Goal: Participate in discussion: Engage in conversation with other users on a specific topic

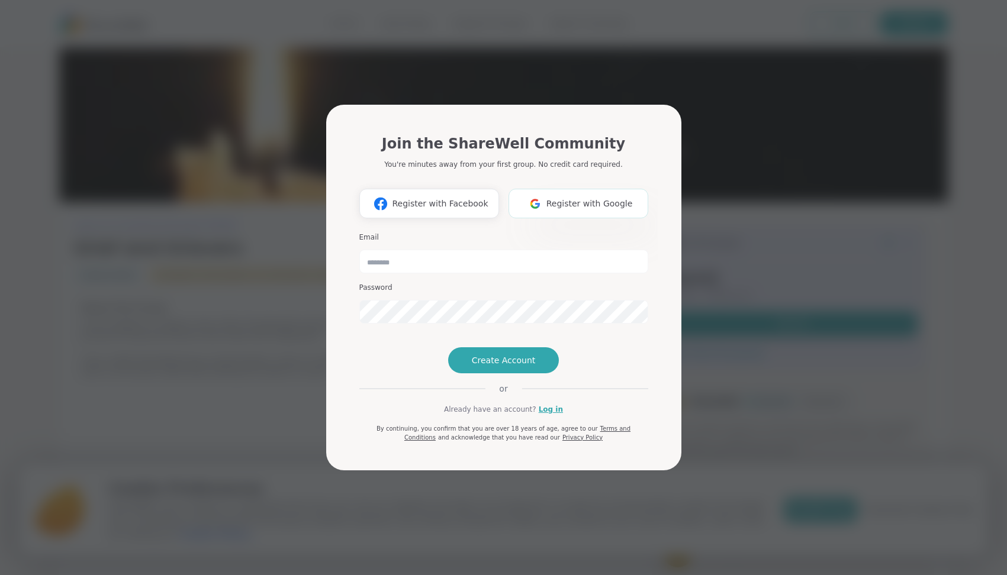
click at [558, 198] on span "Register with Google" at bounding box center [589, 204] width 86 height 12
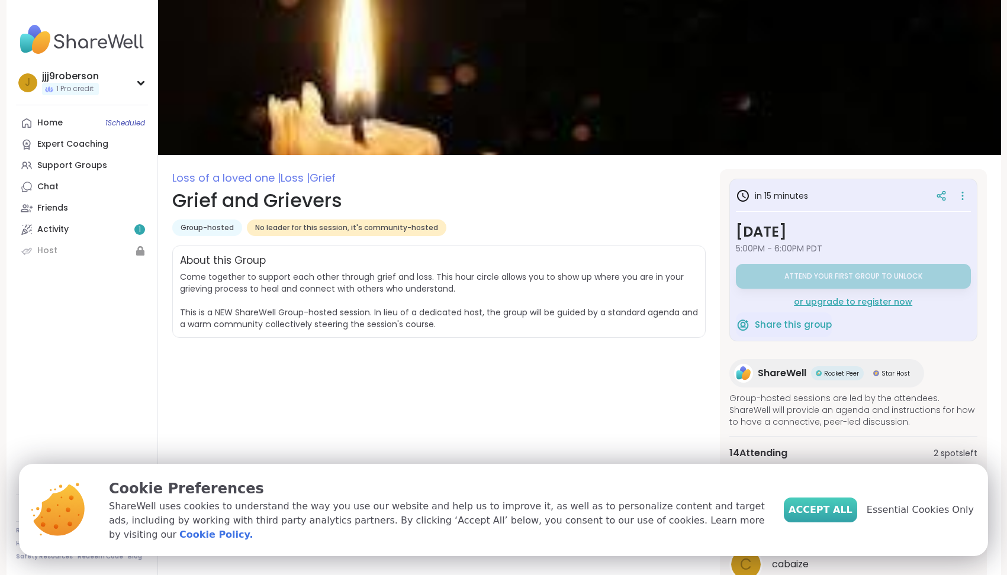
click at [849, 517] on span "Accept All" at bounding box center [821, 510] width 64 height 14
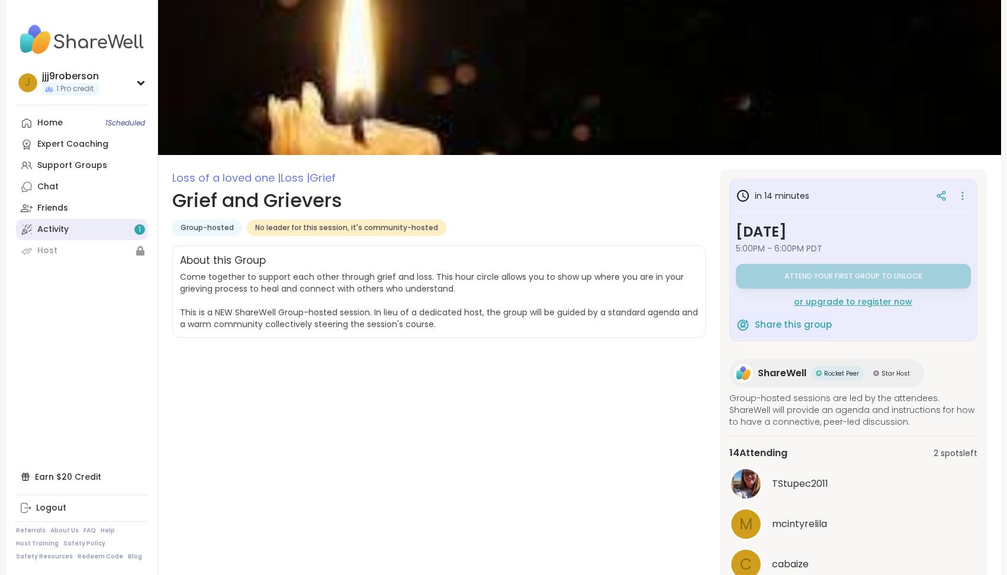
click at [114, 223] on link "Activity 1" at bounding box center [82, 229] width 132 height 21
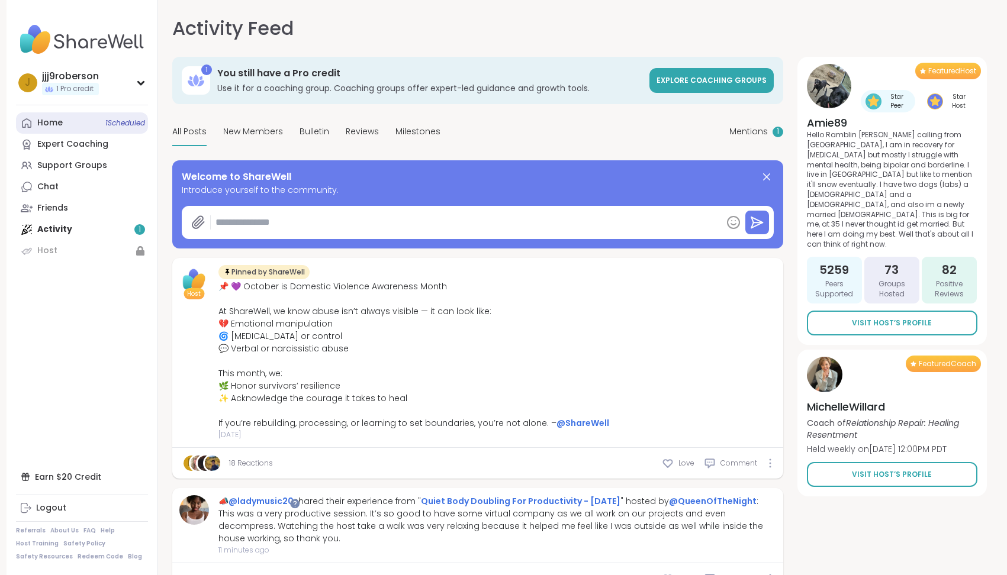
click at [53, 124] on div "Home 1 Scheduled" at bounding box center [49, 123] width 25 height 12
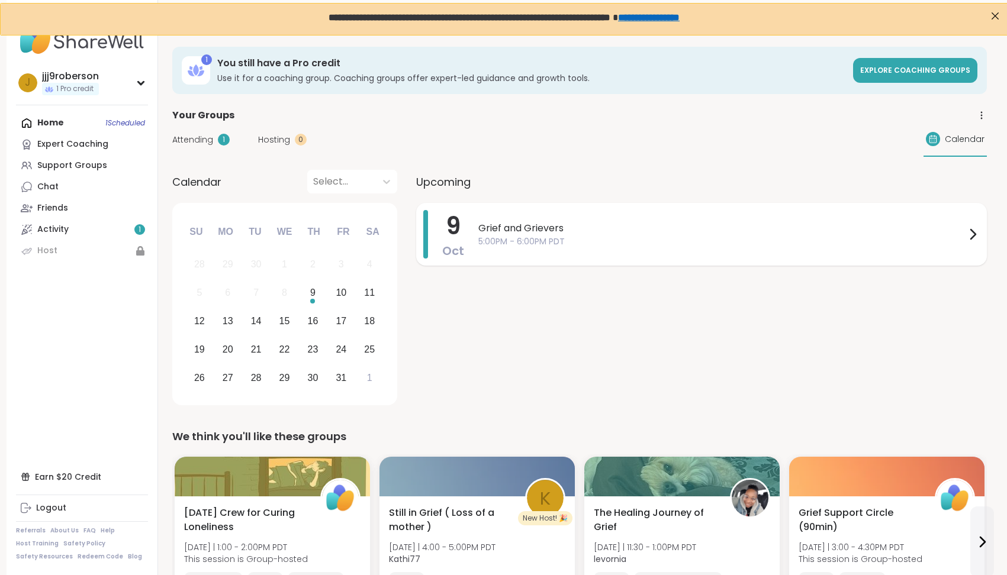
click at [568, 234] on span "Grief and Grievers" at bounding box center [721, 228] width 487 height 14
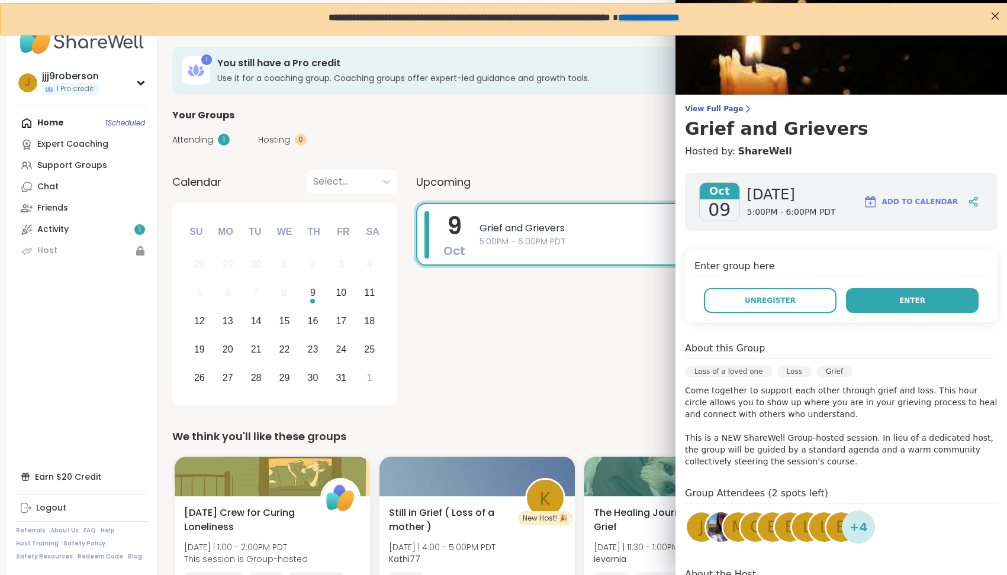
click at [945, 297] on button "Enter" at bounding box center [912, 300] width 133 height 25
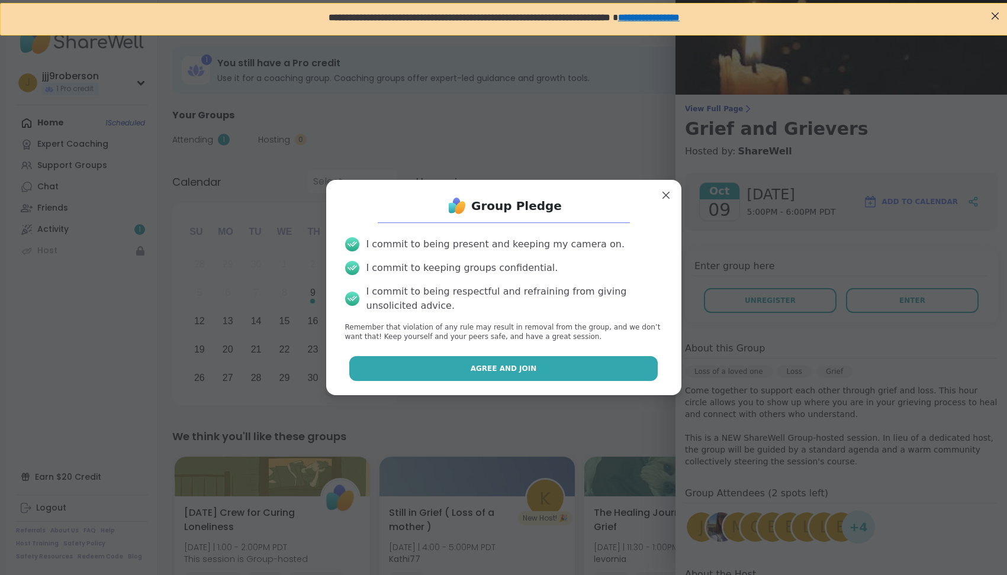
click at [563, 363] on button "Agree and Join" at bounding box center [503, 368] width 308 height 25
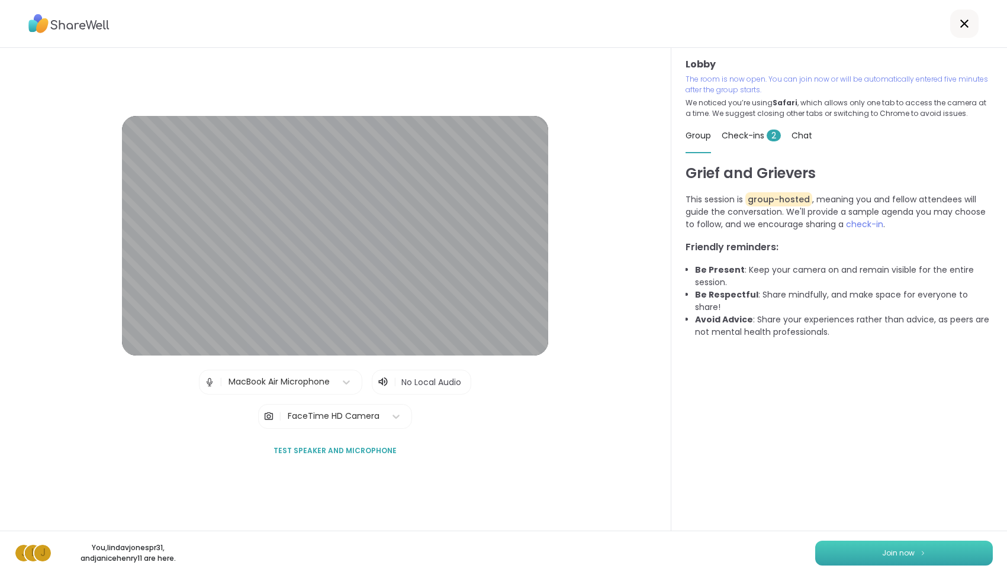
click at [893, 553] on span "Join now" at bounding box center [898, 553] width 33 height 11
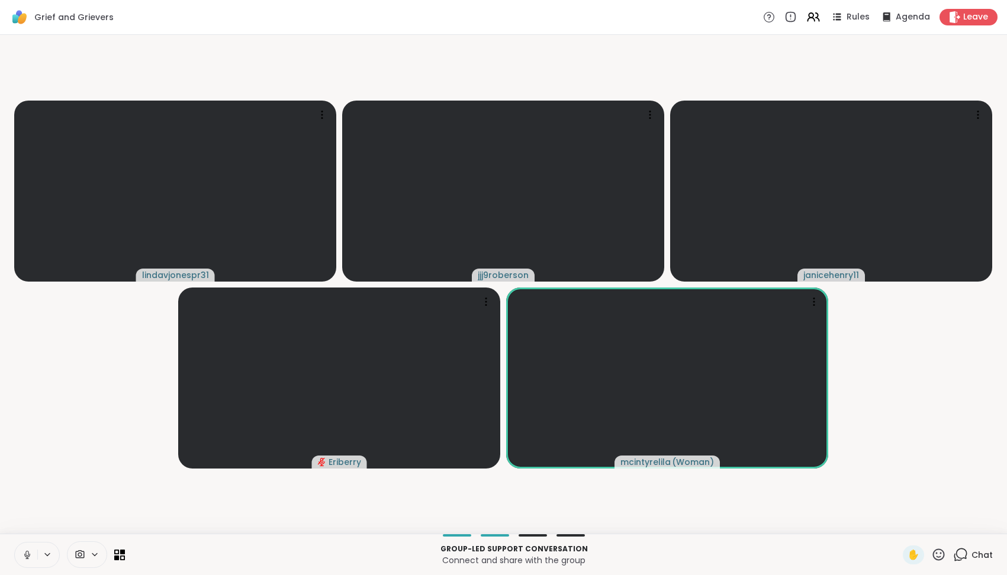
click at [28, 556] on icon at bounding box center [27, 555] width 11 height 11
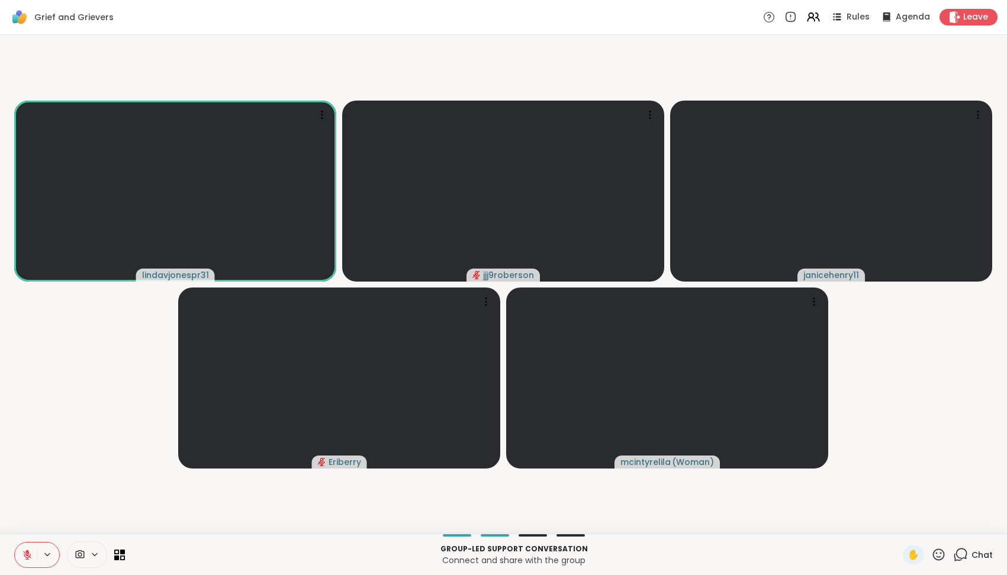
click at [29, 555] on icon at bounding box center [27, 555] width 11 height 11
click at [25, 558] on icon at bounding box center [27, 555] width 11 height 11
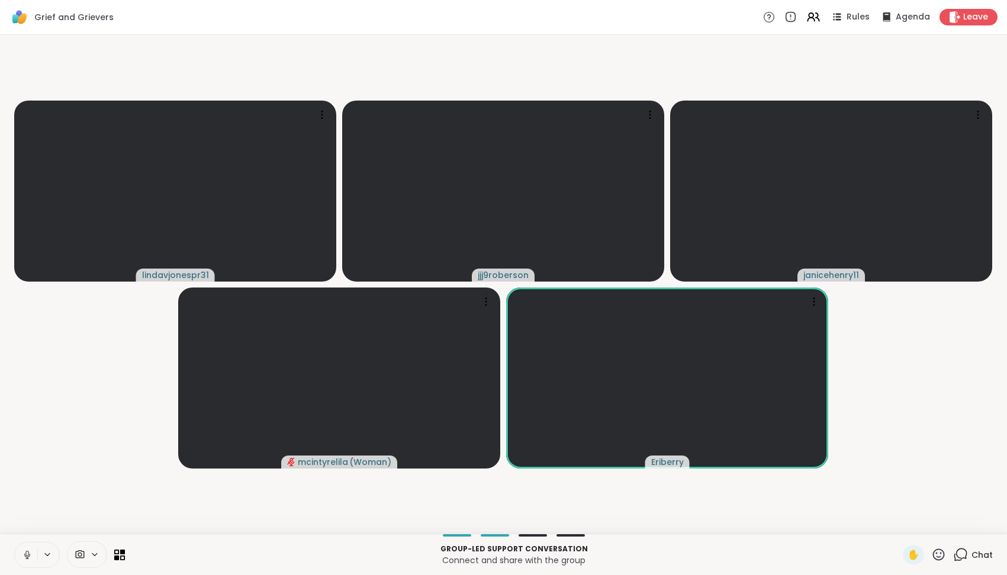
click at [28, 556] on icon at bounding box center [26, 553] width 3 height 5
click at [28, 556] on icon at bounding box center [27, 555] width 8 height 8
click at [24, 558] on icon at bounding box center [27, 555] width 11 height 11
click at [21, 556] on button at bounding box center [26, 555] width 22 height 25
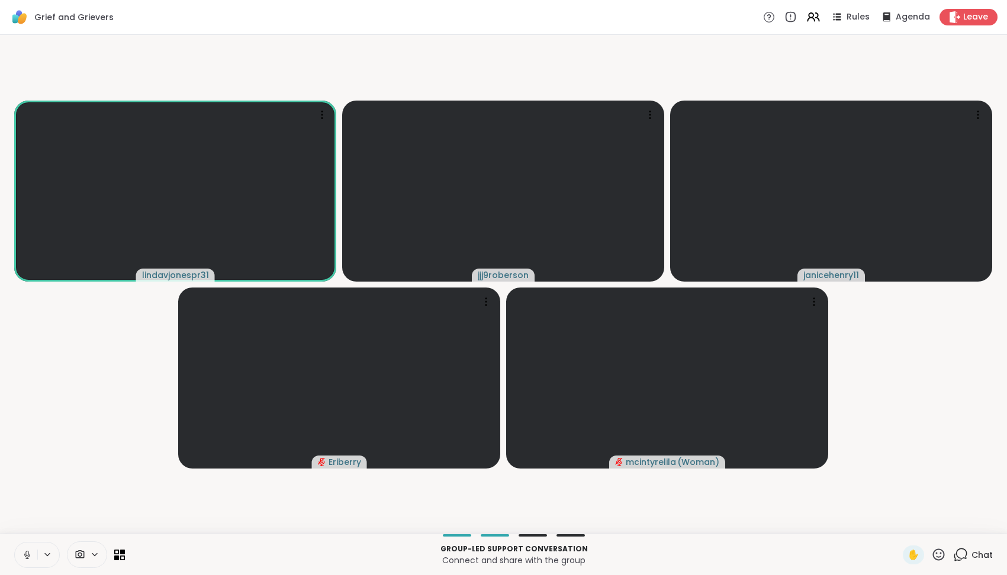
click at [25, 554] on icon at bounding box center [27, 555] width 6 height 4
click at [25, 554] on icon at bounding box center [27, 555] width 11 height 11
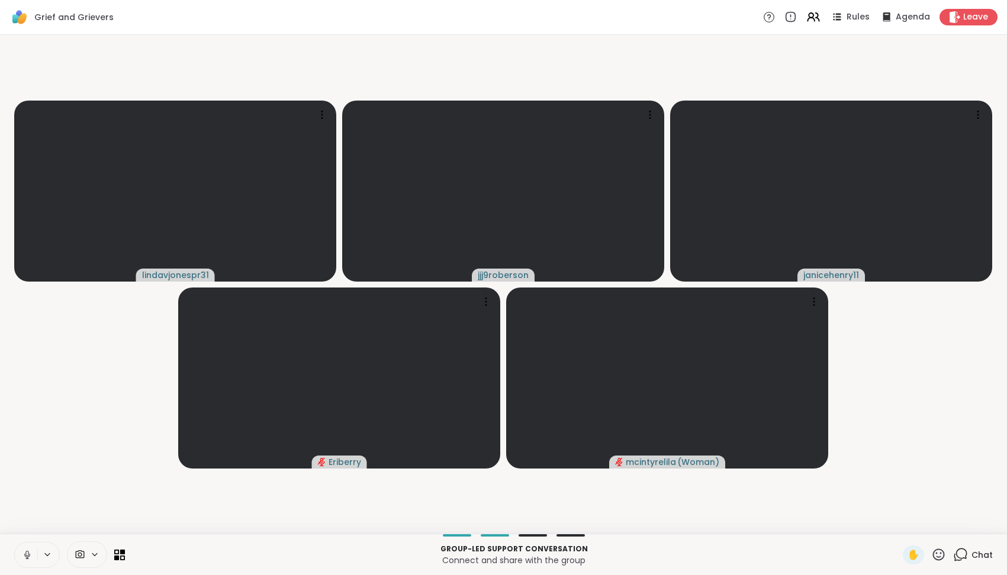
click at [26, 557] on icon at bounding box center [27, 555] width 6 height 4
click at [46, 555] on icon at bounding box center [47, 554] width 5 height 2
click at [27, 555] on icon at bounding box center [27, 555] width 8 height 8
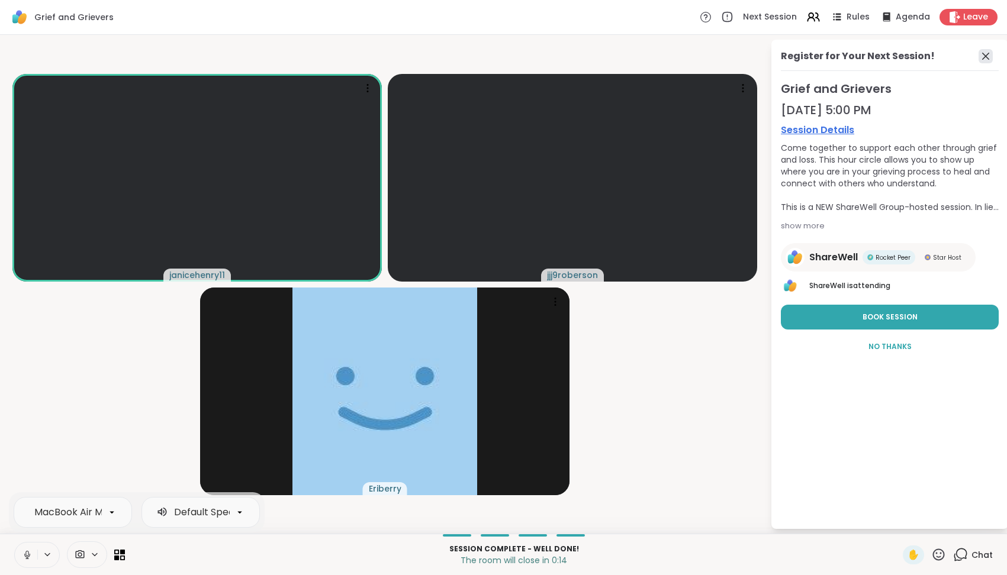
click at [987, 53] on icon at bounding box center [986, 56] width 14 height 14
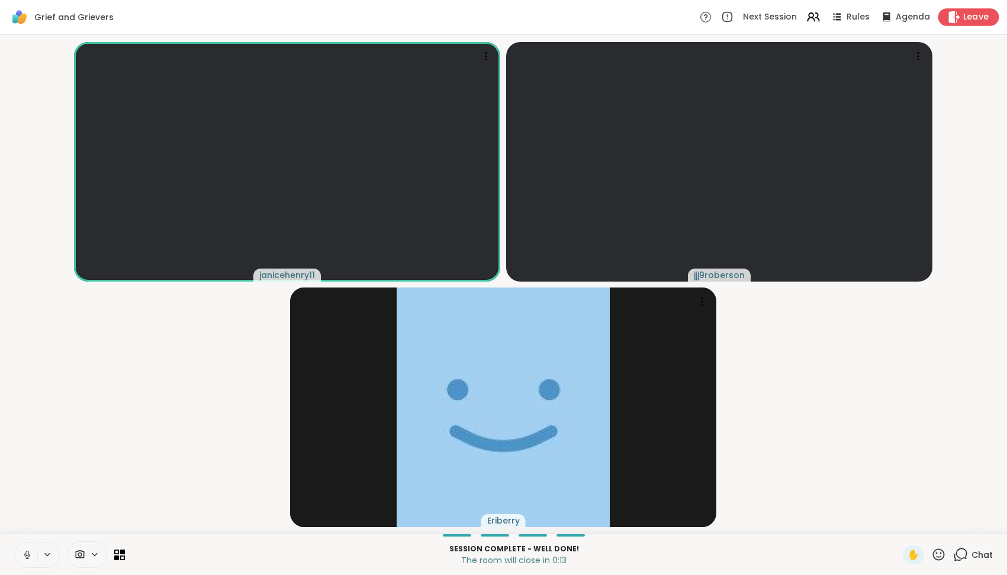
click at [973, 20] on span "Leave" at bounding box center [976, 17] width 26 height 12
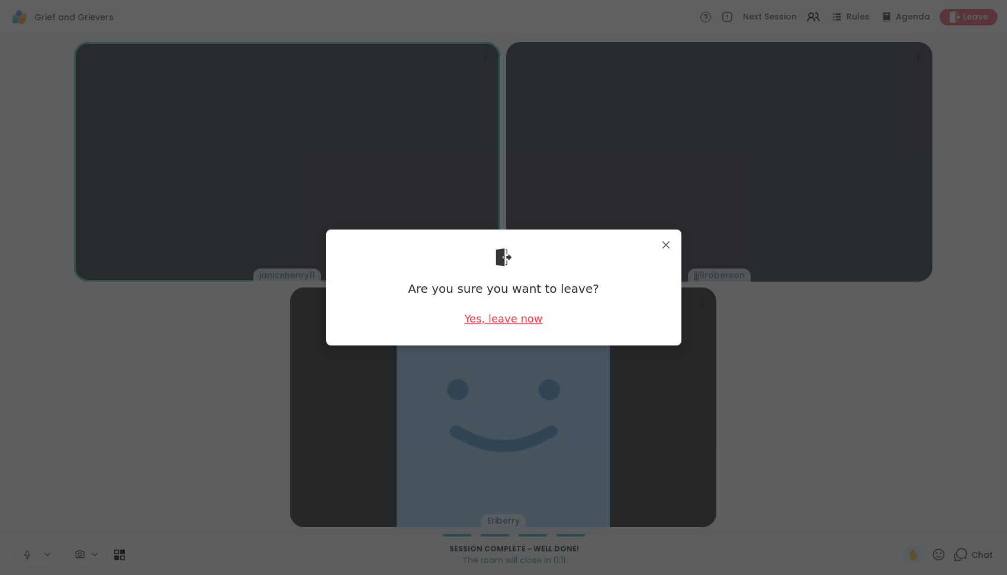
click at [480, 317] on div "Yes, leave now" at bounding box center [503, 318] width 78 height 15
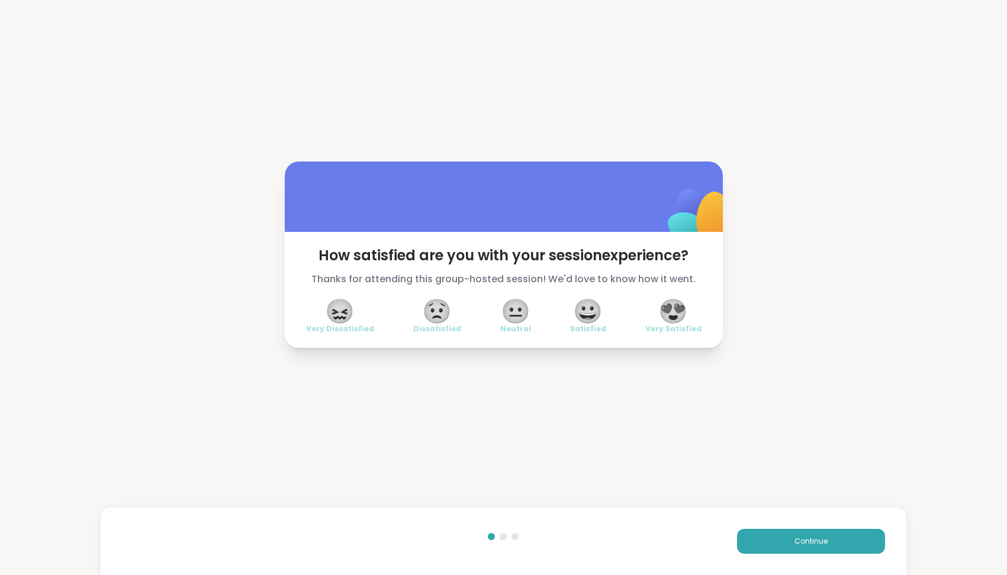
click at [672, 313] on span "😍" at bounding box center [673, 311] width 30 height 21
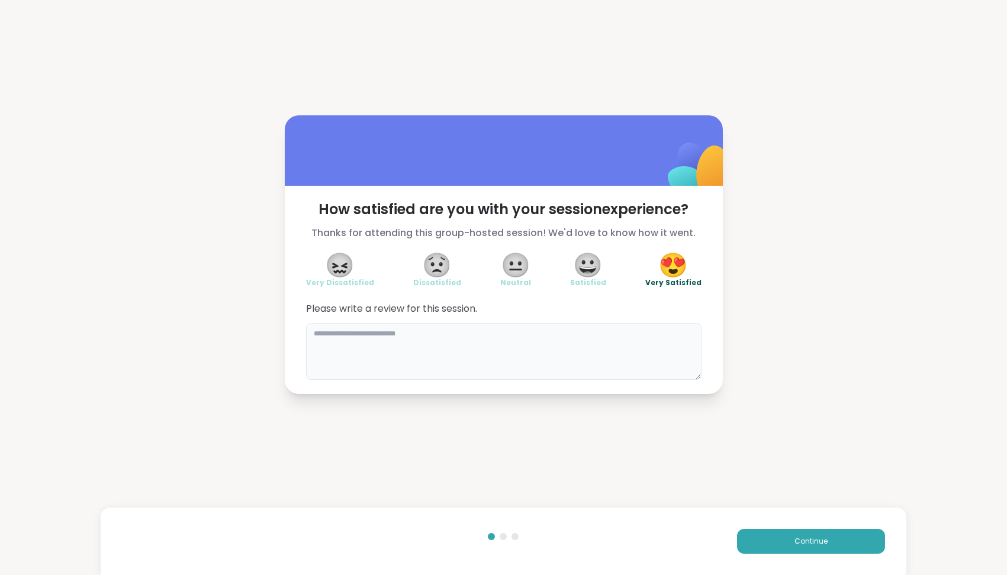
click at [574, 340] on textarea at bounding box center [503, 351] width 395 height 57
type textarea "**********"
click at [812, 542] on span "Continue" at bounding box center [810, 541] width 33 height 11
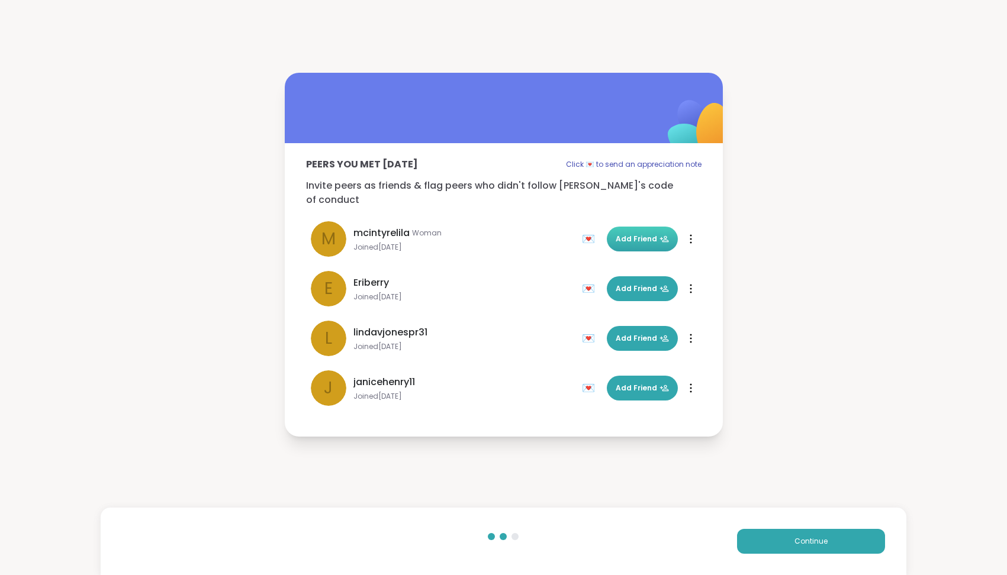
click at [654, 234] on span "Add Friend" at bounding box center [642, 239] width 53 height 11
click at [635, 284] on span "Add Friend" at bounding box center [642, 289] width 53 height 11
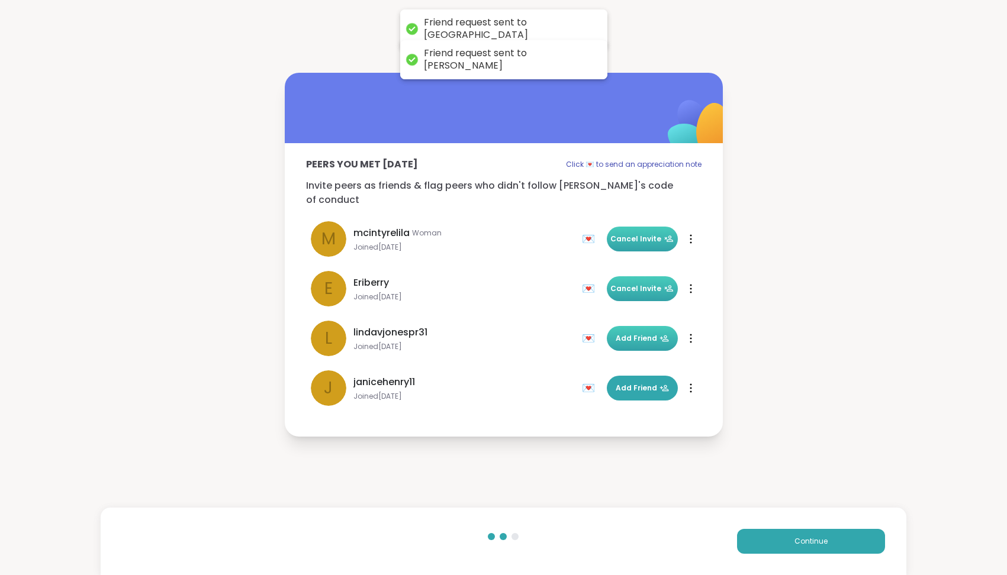
click at [634, 336] on span "Add Friend" at bounding box center [642, 338] width 53 height 11
click at [635, 383] on span "Add Friend" at bounding box center [642, 388] width 53 height 11
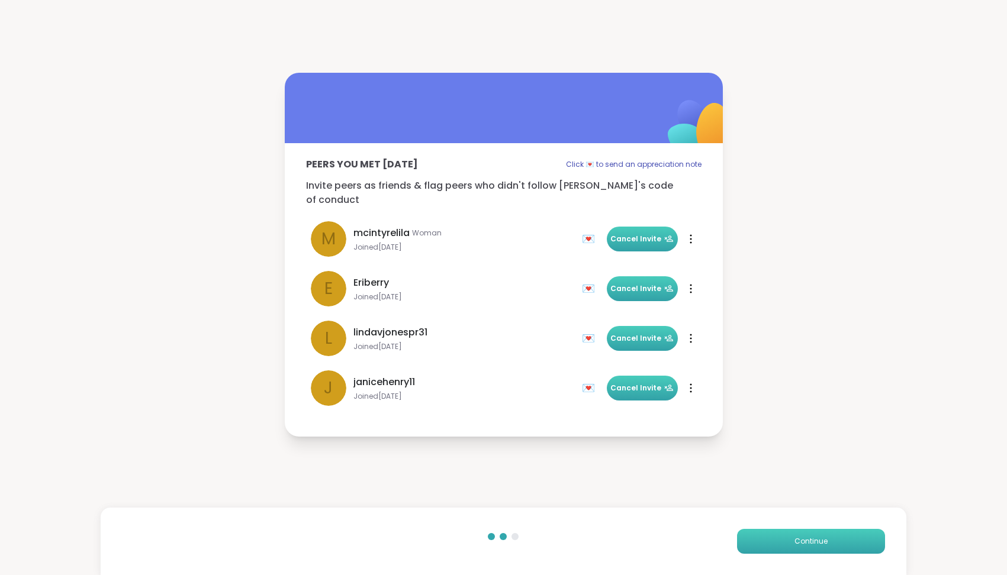
click at [803, 537] on span "Continue" at bounding box center [810, 541] width 33 height 11
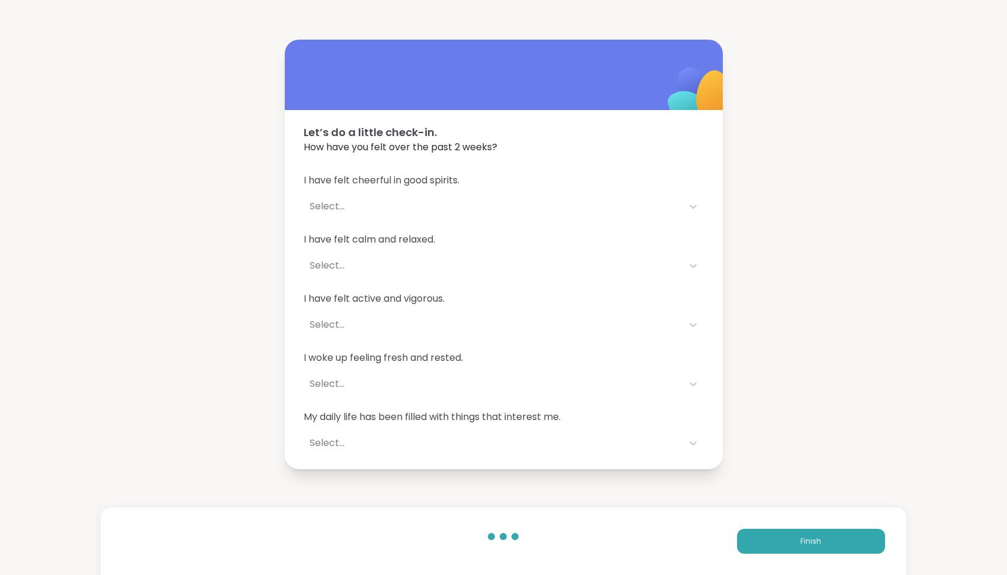
click at [392, 210] on div "Select..." at bounding box center [493, 206] width 367 height 14
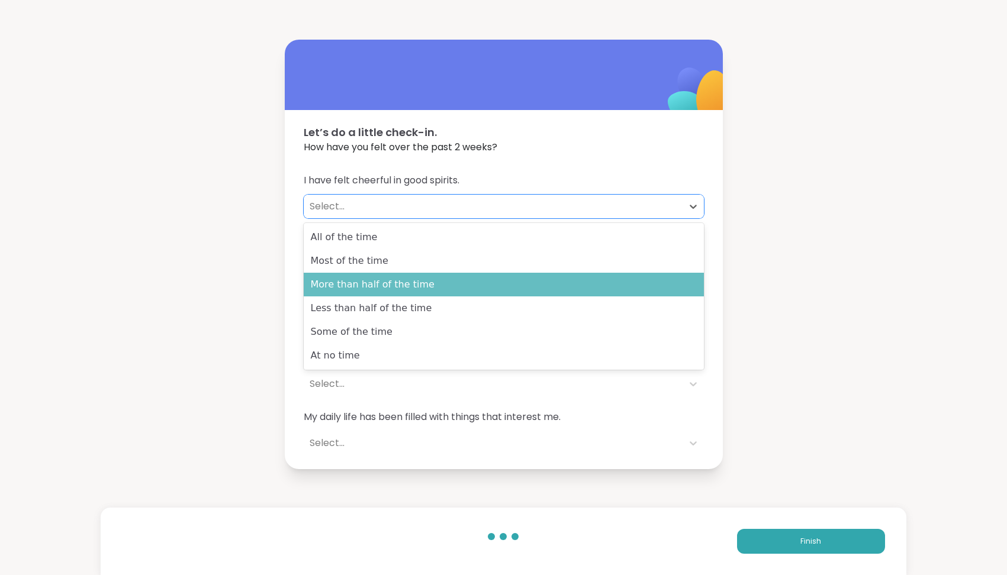
click at [402, 288] on div "More than half of the time" at bounding box center [504, 285] width 400 height 24
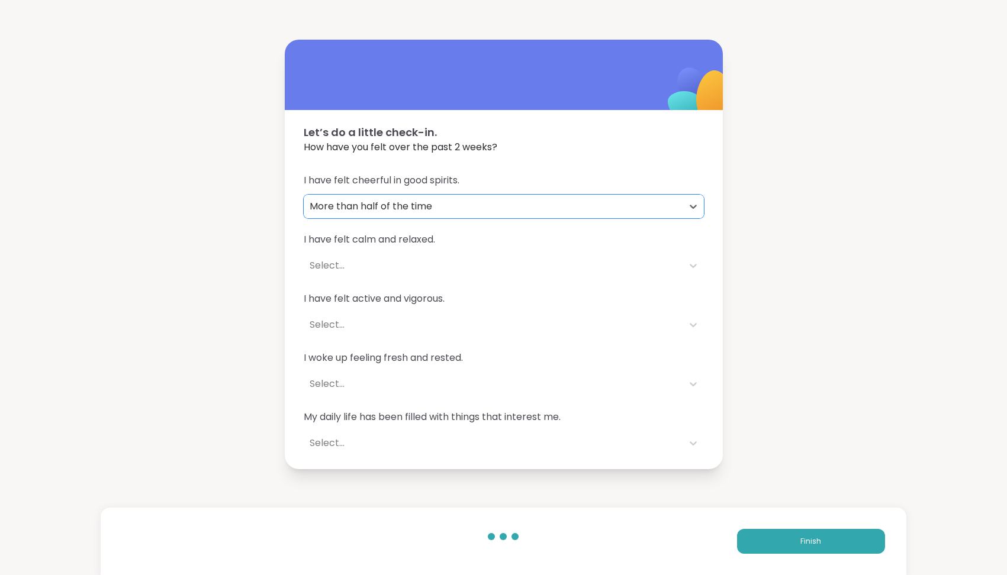
click at [404, 246] on span "I have felt calm and relaxed." at bounding box center [504, 240] width 400 height 14
click at [361, 267] on div "Select..." at bounding box center [493, 266] width 367 height 14
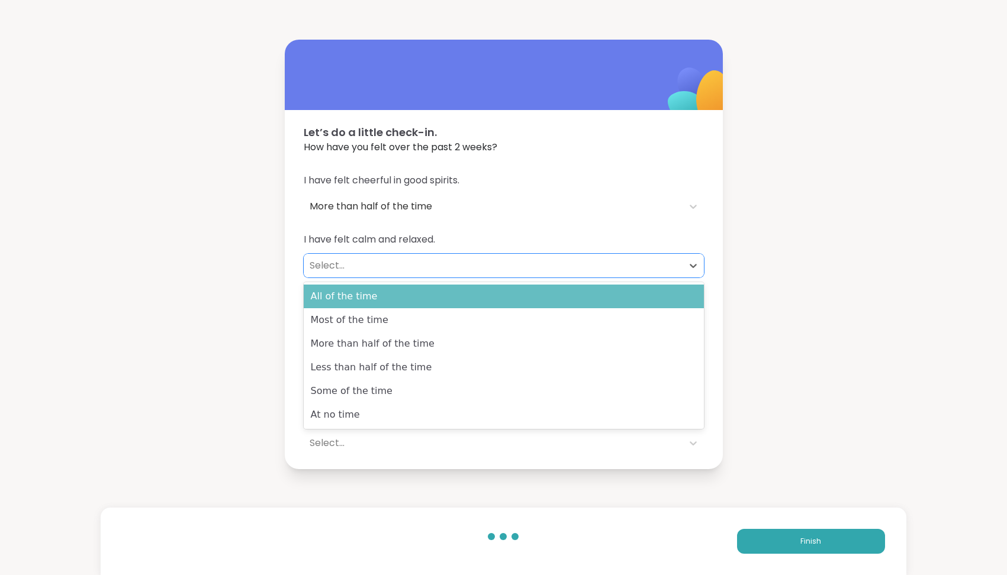
click at [361, 292] on div "All of the time" at bounding box center [504, 297] width 400 height 24
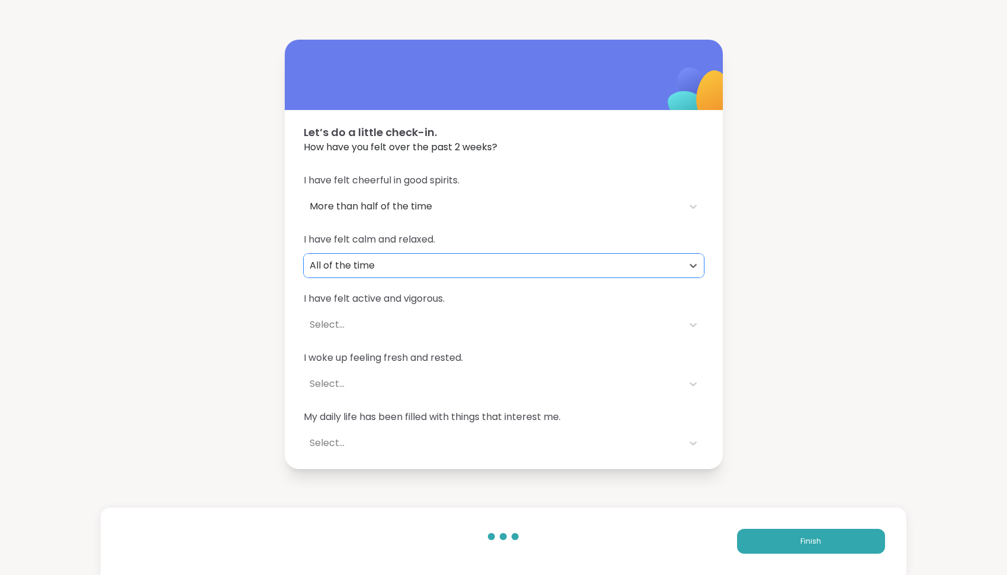
click at [368, 320] on div "Select..." at bounding box center [493, 325] width 367 height 14
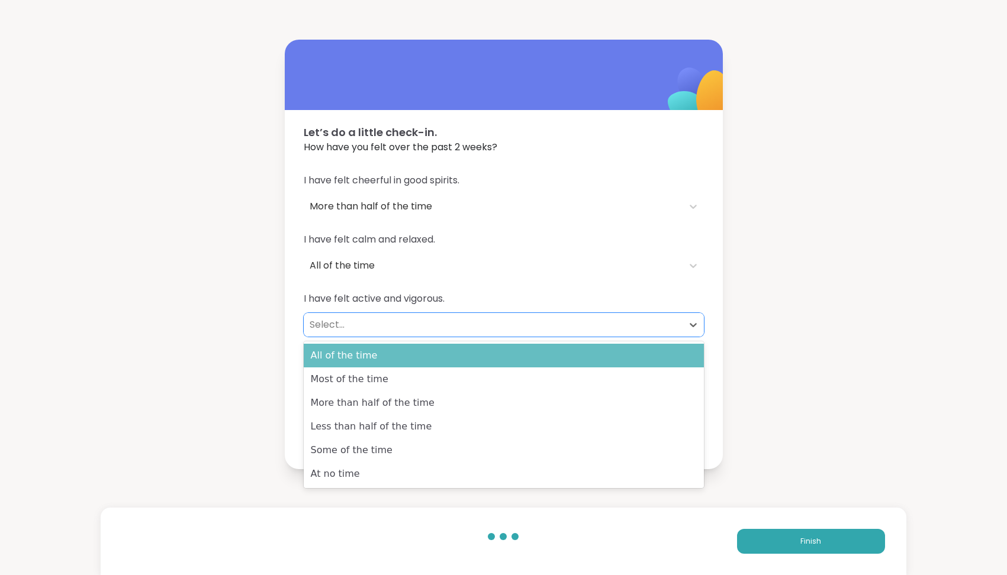
click at [370, 360] on div "All of the time" at bounding box center [504, 356] width 400 height 24
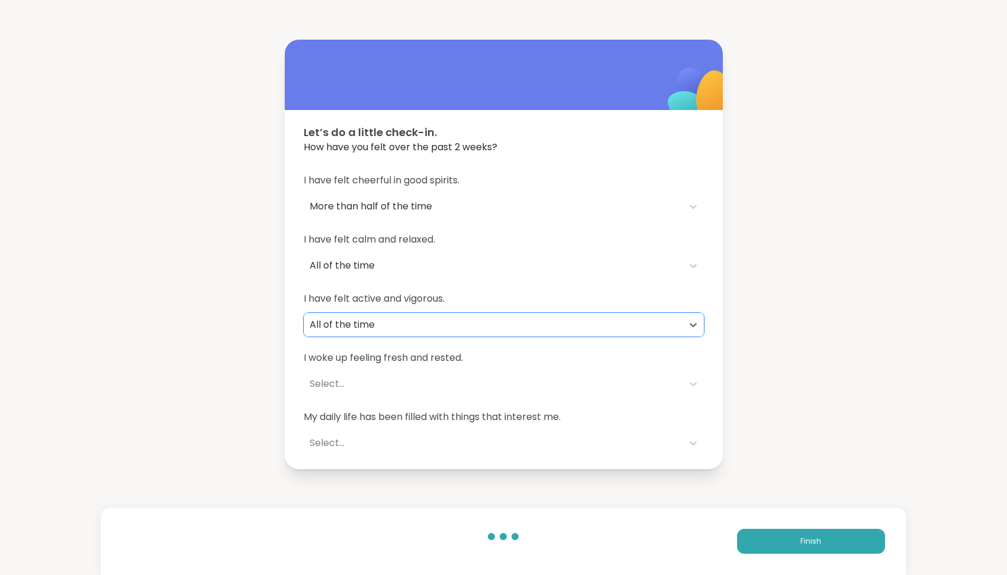
click at [376, 381] on div "Select..." at bounding box center [493, 384] width 367 height 14
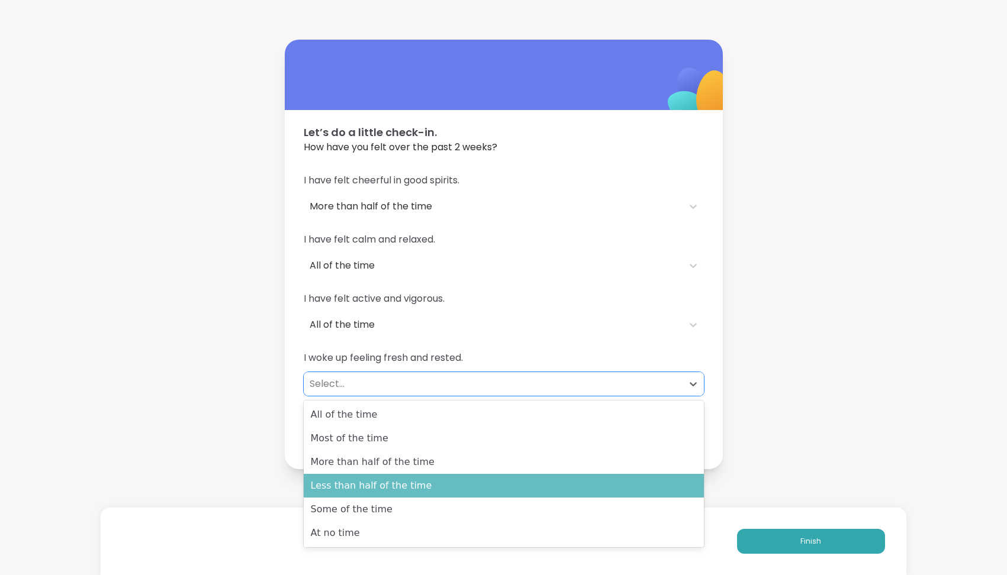
click at [394, 487] on div "Less than half of the time" at bounding box center [504, 486] width 400 height 24
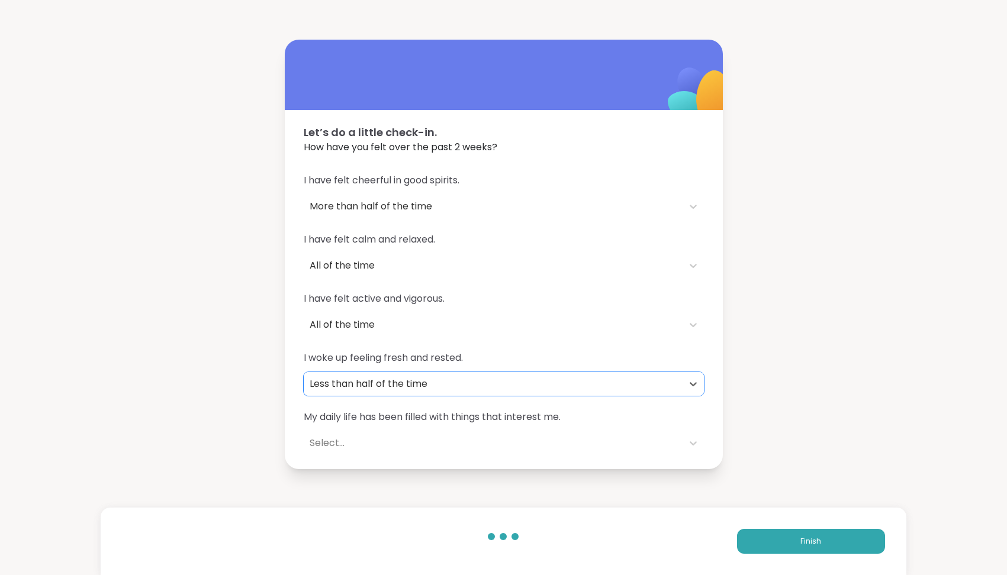
click at [390, 439] on div "Select..." at bounding box center [493, 443] width 367 height 14
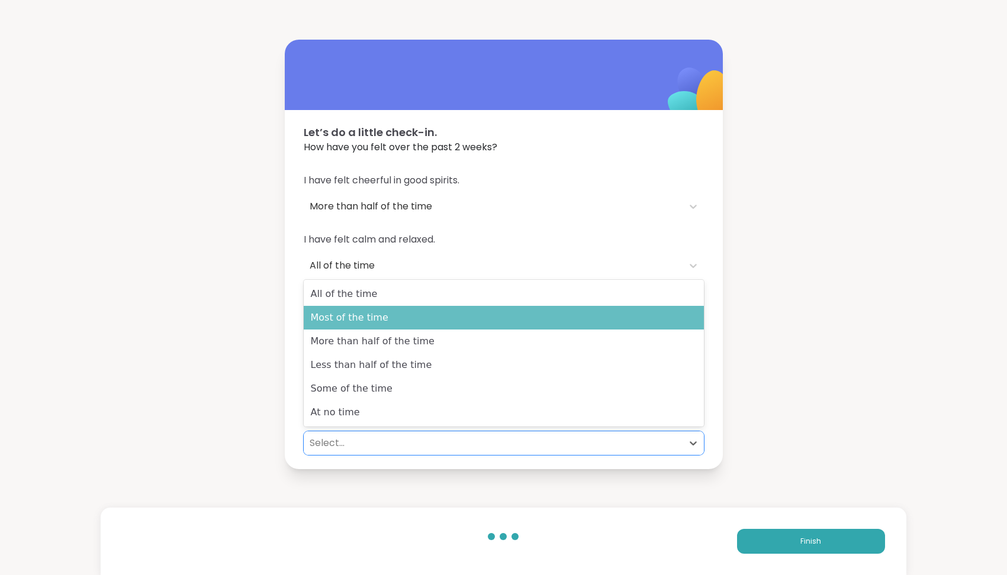
click at [400, 327] on div "Most of the time" at bounding box center [504, 318] width 400 height 24
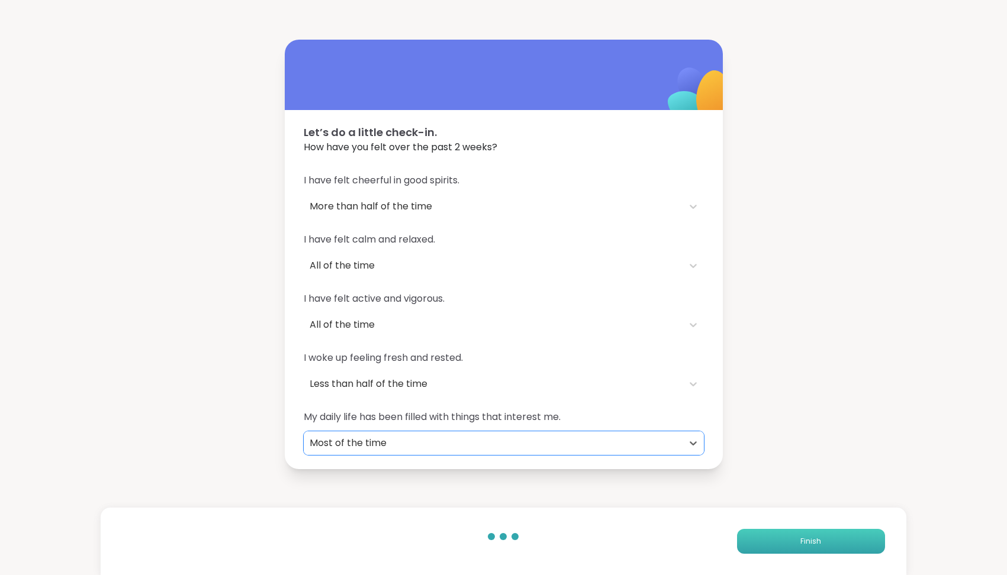
click at [768, 543] on button "Finish" at bounding box center [811, 541] width 148 height 25
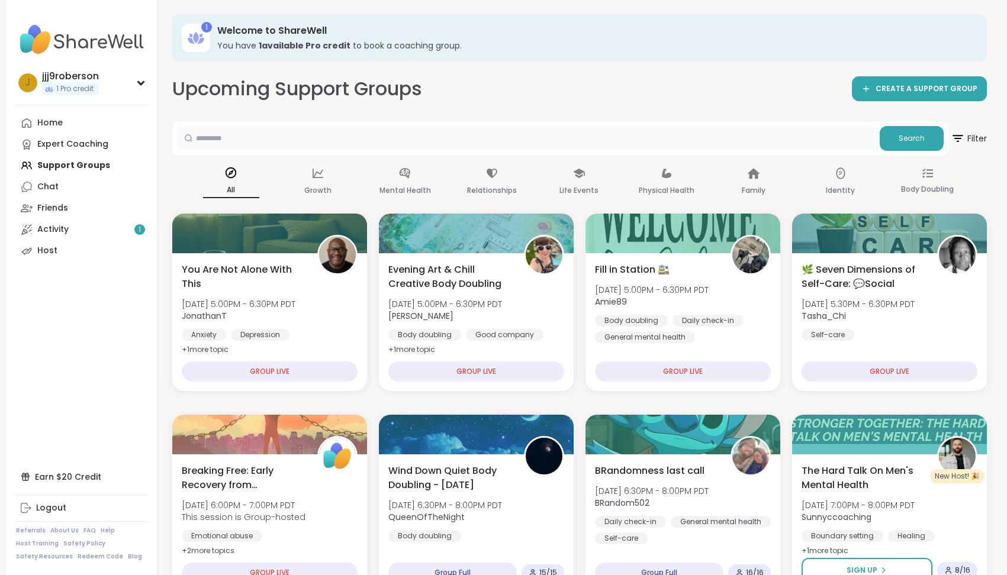
click at [258, 133] on input "text" at bounding box center [526, 138] width 698 height 24
type input "*****"
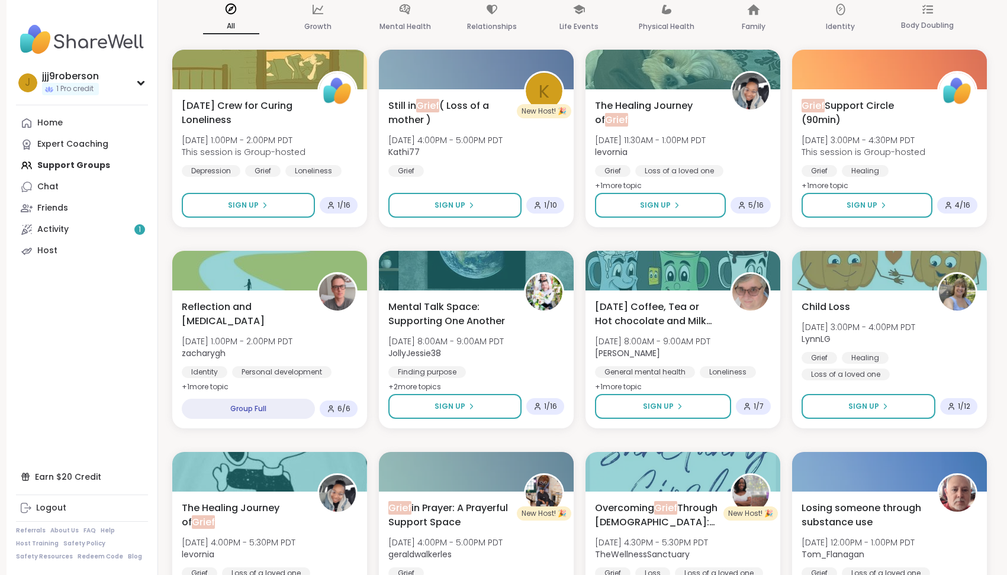
scroll to position [165, 0]
